Goal: Task Accomplishment & Management: Complete application form

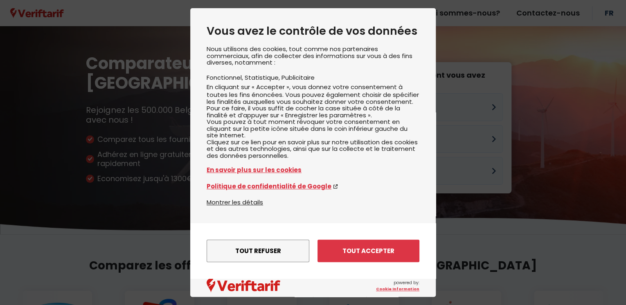
click at [340, 269] on div "Tout refuser Enregistrer les paramètres Tout accepter" at bounding box center [312, 250] width 245 height 55
click at [347, 255] on button "Tout accepter" at bounding box center [368, 251] width 102 height 23
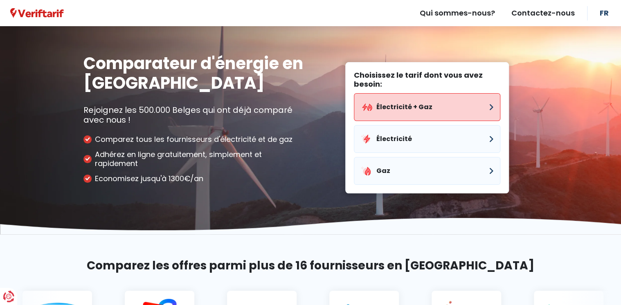
click at [447, 113] on button "Électricité + Gaz" at bounding box center [427, 107] width 146 height 28
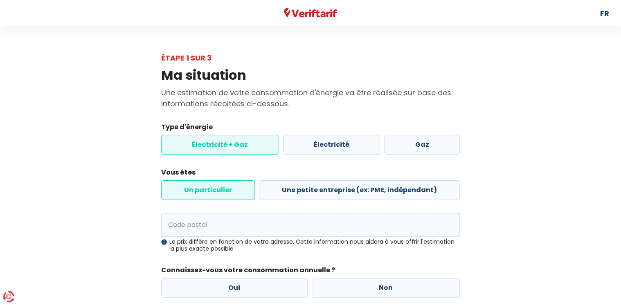
click at [244, 146] on label "Électricité + Gaz" at bounding box center [220, 145] width 118 height 20
click at [244, 146] on input "Électricité + Gaz" at bounding box center [220, 145] width 118 height 20
click at [226, 227] on input "Code postal" at bounding box center [310, 225] width 299 height 24
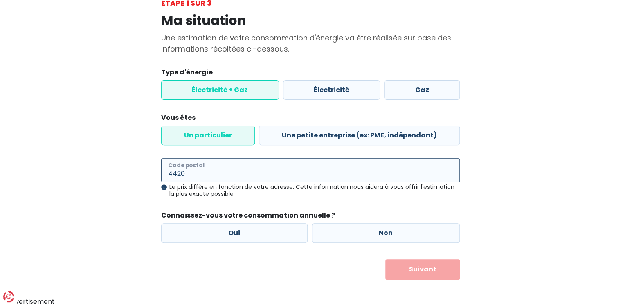
scroll to position [56, 0]
type input "4420"
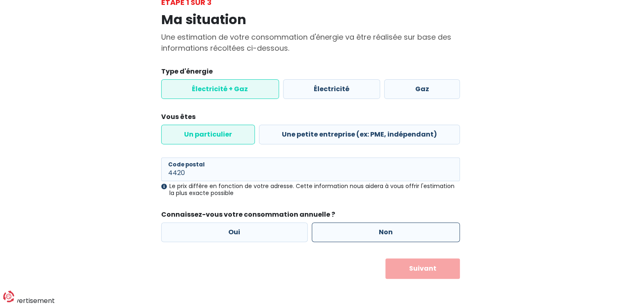
click at [342, 234] on label "Non" at bounding box center [386, 233] width 149 height 20
click at [342, 234] on input "Non" at bounding box center [386, 233] width 149 height 20
radio input "true"
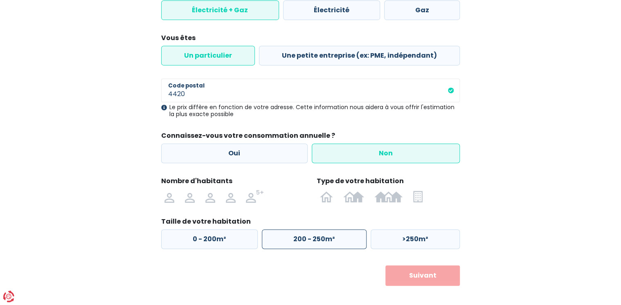
scroll to position [142, 0]
